Goal: Use online tool/utility: Utilize a website feature to perform a specific function

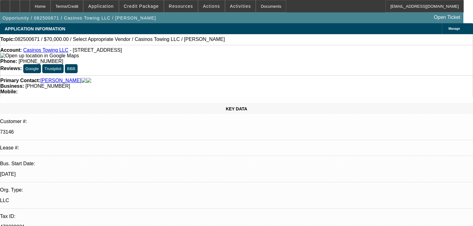
select select "0"
select select "2"
select select "0.1"
select select "1"
select select "2"
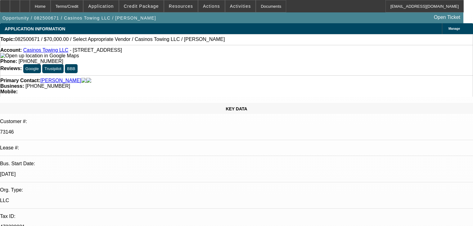
select select "4"
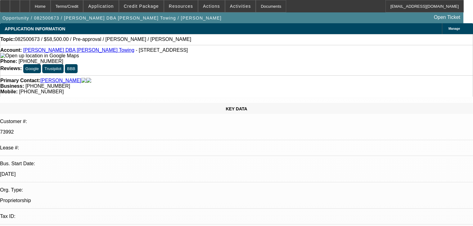
select select "0.1"
select select "2"
select select "0.1"
select select "4"
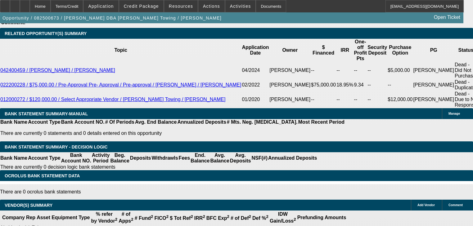
scroll to position [1204, 0]
